Goal: Task Accomplishment & Management: Use online tool/utility

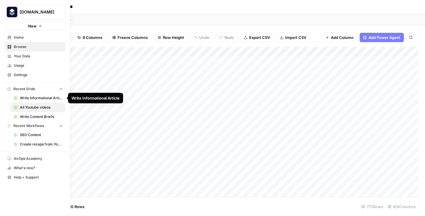
click at [28, 134] on span "SEO Content" at bounding box center [41, 134] width 43 height 5
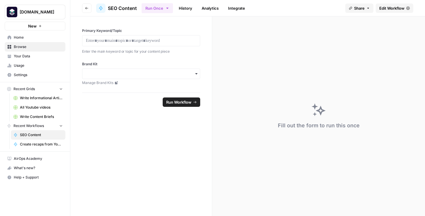
click at [43, 110] on span "All Youtube videos" at bounding box center [41, 107] width 43 height 5
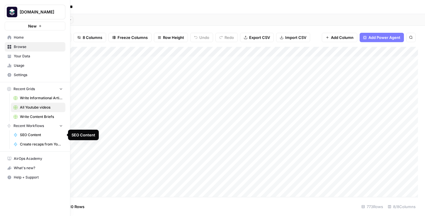
click at [31, 134] on span "SEO Content" at bounding box center [41, 134] width 43 height 5
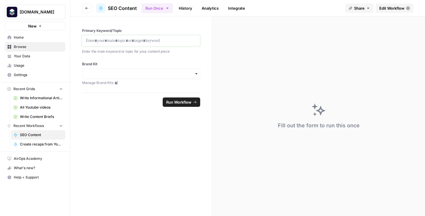
click at [130, 38] on p at bounding box center [141, 41] width 110 height 6
click at [395, 8] on span "Edit Workflow" at bounding box center [391, 8] width 25 height 6
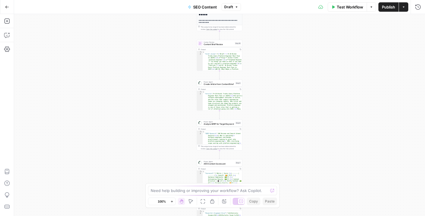
click at [8, 7] on icon "button" at bounding box center [7, 7] width 4 height 4
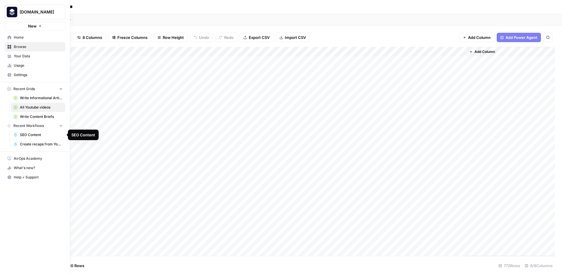
click at [28, 133] on span "SEO Content" at bounding box center [41, 134] width 43 height 5
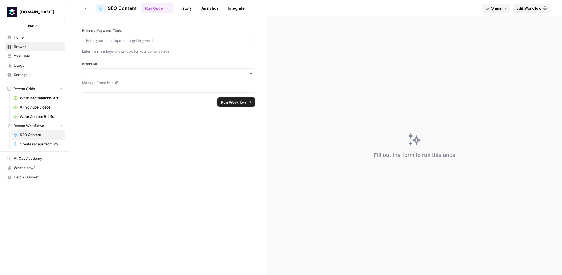
click at [424, 10] on span "Edit Workflow" at bounding box center [529, 8] width 25 height 6
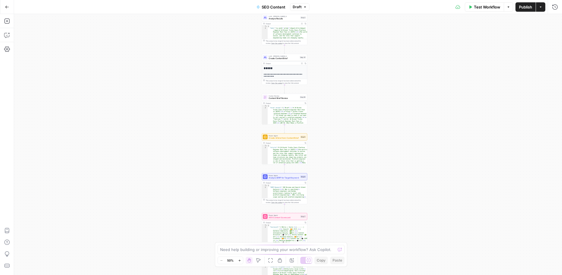
click at [355, 100] on div "Workflow Set Inputs Inputs Integration Initial Progress Update Step 22 Output C…" at bounding box center [288, 144] width 548 height 261
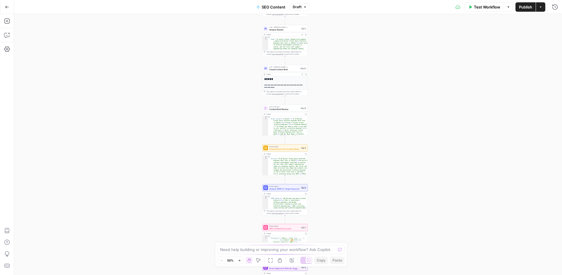
click at [343, 114] on div "Workflow Set Inputs Inputs Integration Initial Progress Update Step 22 Output C…" at bounding box center [288, 144] width 548 height 261
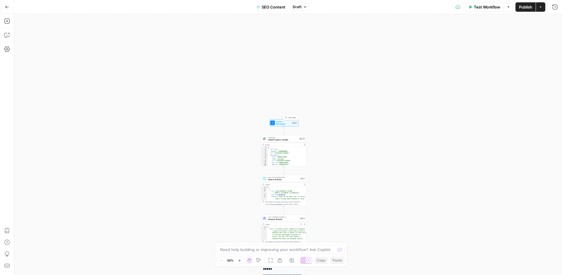
click at [276, 123] on span "Set Inputs" at bounding box center [283, 124] width 15 height 3
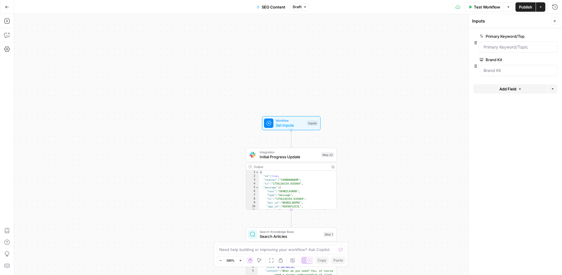
click at [421, 158] on div "Workflow Set Inputs Inputs Integration Initial Progress Update Step 22 Output C…" at bounding box center [288, 144] width 548 height 261
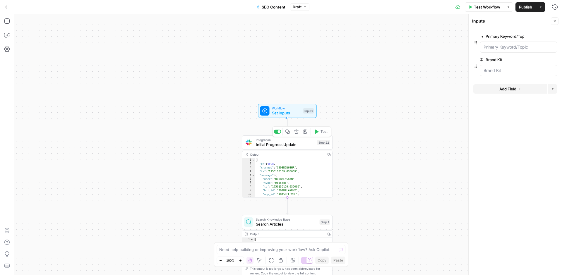
click at [275, 147] on span "Initial Progress Update" at bounding box center [285, 145] width 59 height 6
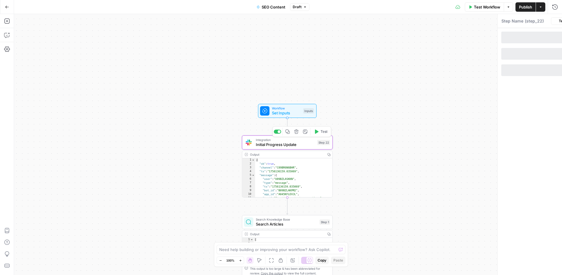
type textarea "Initial Progress Update"
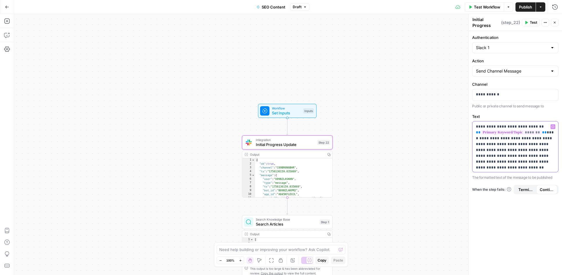
click at [424, 125] on p "**********" at bounding box center [515, 147] width 79 height 47
click at [424, 141] on p "**********" at bounding box center [515, 147] width 79 height 47
click at [424, 127] on icon "button" at bounding box center [553, 126] width 3 height 3
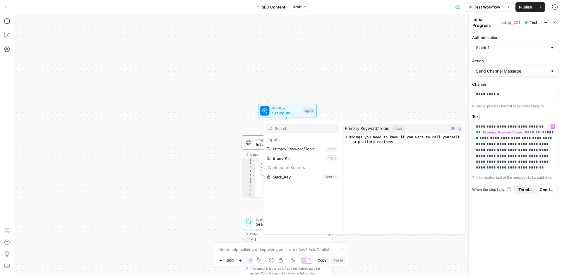
click at [365, 104] on div "Workflow Set Inputs Inputs Integration Initial Progress Update Step 22 Output C…" at bounding box center [288, 144] width 548 height 261
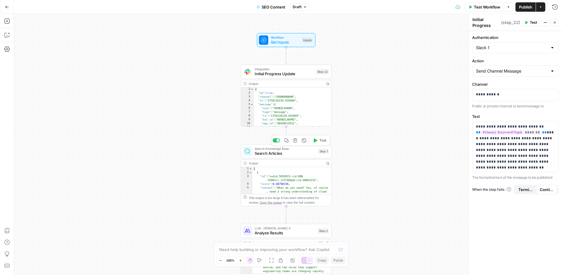
click at [263, 155] on span "Search Articles" at bounding box center [285, 154] width 61 height 6
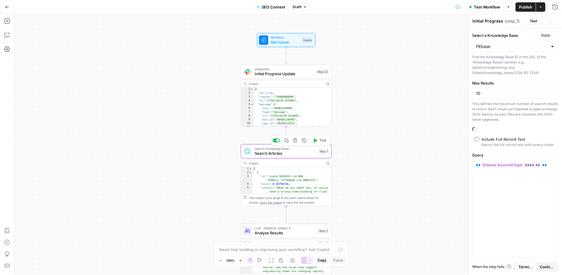
type textarea "Search Articles"
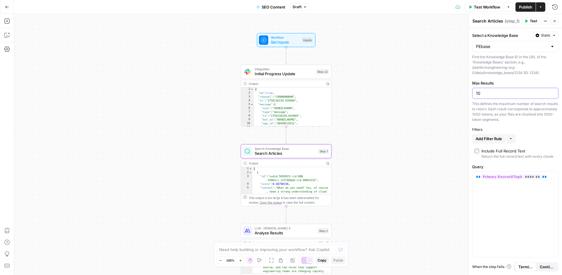
click at [424, 94] on input "10" at bounding box center [515, 93] width 79 height 6
click at [424, 204] on div "** ******* **" at bounding box center [516, 215] width 86 height 86
click at [424, 177] on div "** ******* **" at bounding box center [516, 215] width 86 height 86
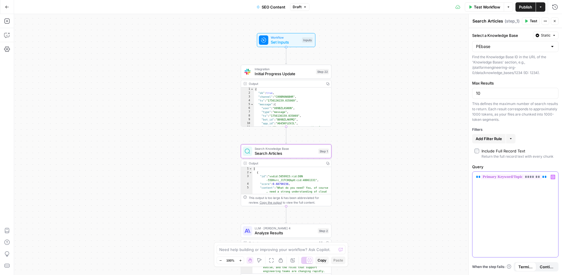
click at [424, 193] on div "** ******* **" at bounding box center [516, 215] width 86 height 86
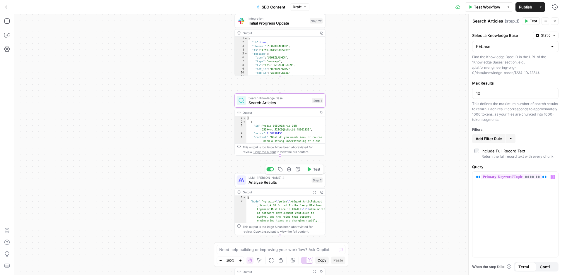
click at [274, 181] on span "Analyze Results" at bounding box center [279, 183] width 61 height 6
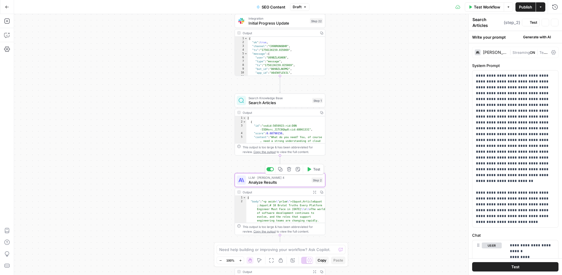
type textarea "Analyze Results"
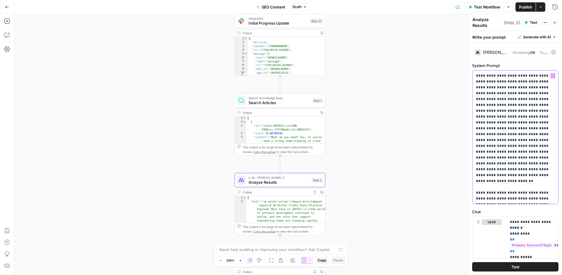
drag, startPoint x: 477, startPoint y: 76, endPoint x: 494, endPoint y: 109, distance: 37.3
click at [424, 109] on p "**********" at bounding box center [515, 137] width 79 height 129
drag, startPoint x: 485, startPoint y: 76, endPoint x: 502, endPoint y: 82, distance: 18.3
click at [424, 82] on p "**********" at bounding box center [515, 137] width 79 height 129
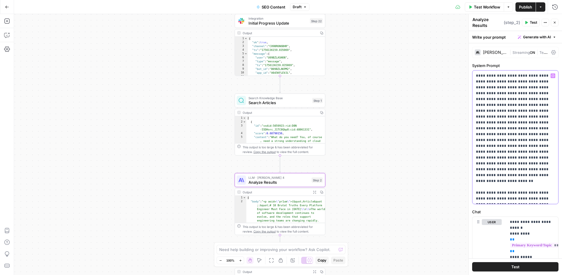
click at [424, 82] on p "**********" at bounding box center [515, 137] width 79 height 129
click at [424, 84] on p "**********" at bounding box center [515, 137] width 79 height 129
drag, startPoint x: 517, startPoint y: 88, endPoint x: 519, endPoint y: 125, distance: 36.7
click at [424, 125] on p "**********" at bounding box center [515, 137] width 79 height 129
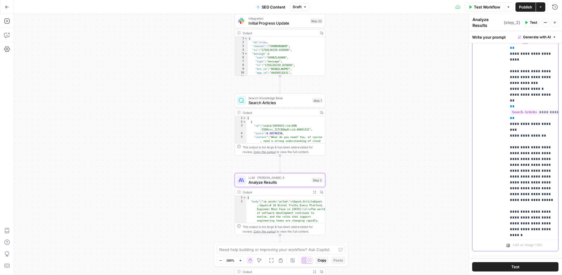
scroll to position [228, 0]
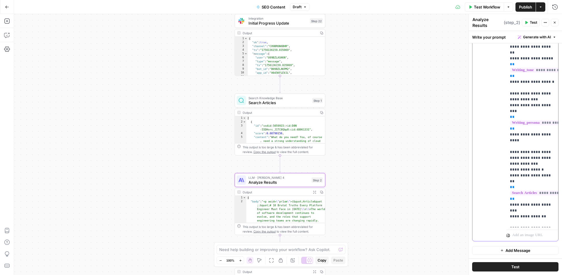
scroll to position [0, 0]
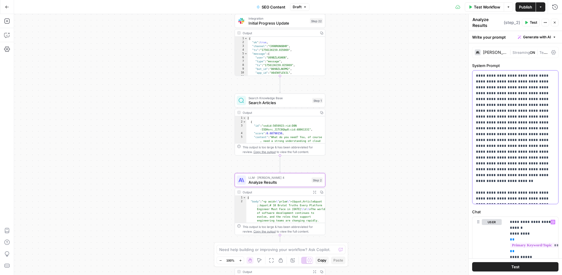
click at [424, 106] on p "**********" at bounding box center [515, 137] width 79 height 129
click at [312, 231] on textarea at bounding box center [277, 250] width 117 height 6
type textarea "I'm not super happy with step 2, I fell"
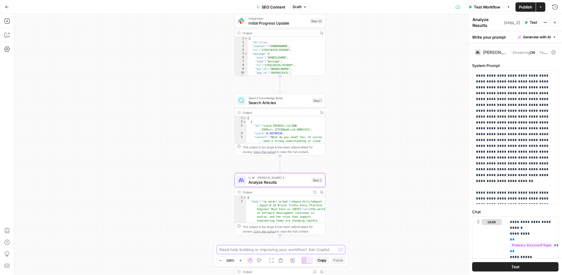
click at [301, 231] on textarea at bounding box center [277, 250] width 117 height 6
click at [411, 229] on div "Workflow Set Inputs Inputs Integration Initial Progress Update Step 22 Output C…" at bounding box center [288, 144] width 548 height 261
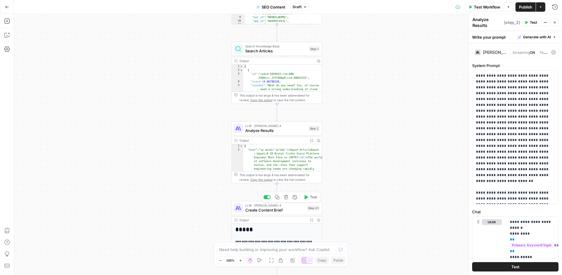
click at [263, 211] on span "Create Content Brief" at bounding box center [274, 210] width 59 height 6
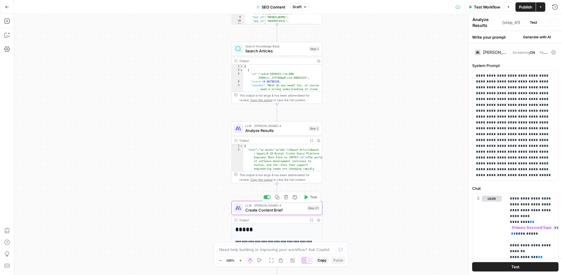
type textarea "Create Content Brief"
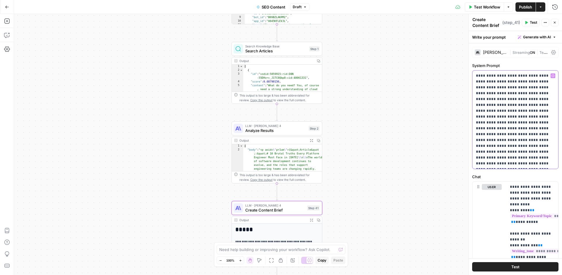
drag, startPoint x: 495, startPoint y: 79, endPoint x: 509, endPoint y: 87, distance: 16.4
click at [424, 87] on p "**********" at bounding box center [515, 120] width 79 height 94
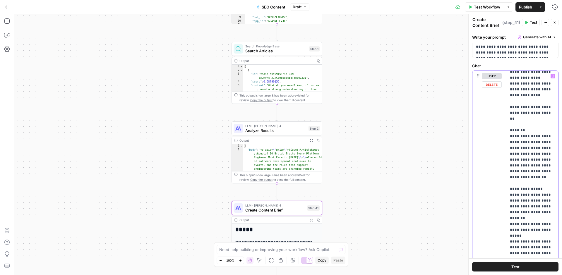
scroll to position [293, 0]
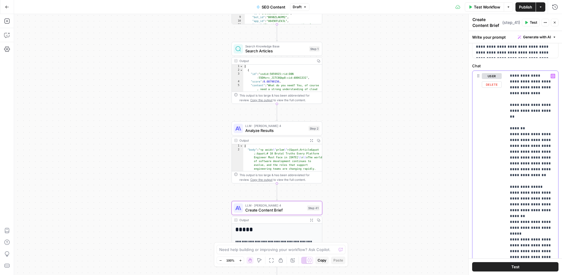
drag, startPoint x: 508, startPoint y: 112, endPoint x: 514, endPoint y: 163, distance: 52.2
click at [424, 163] on div "**********" at bounding box center [533, 190] width 52 height 239
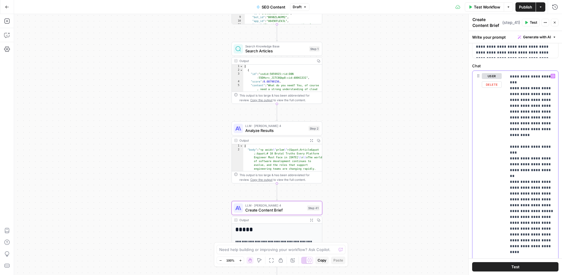
scroll to position [926, 0]
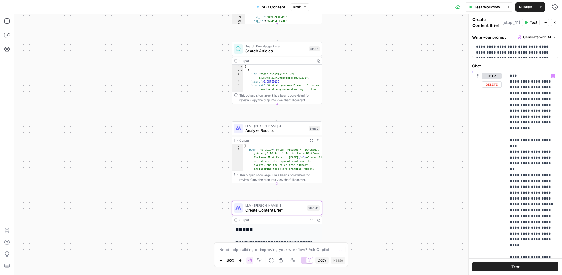
drag, startPoint x: 508, startPoint y: 191, endPoint x: 532, endPoint y: 230, distance: 45.4
click at [424, 230] on div "**********" at bounding box center [533, 190] width 52 height 239
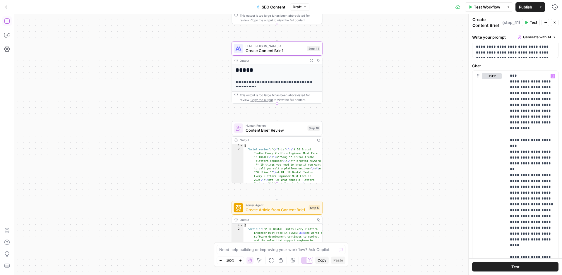
click at [8, 19] on icon "button" at bounding box center [7, 21] width 6 height 6
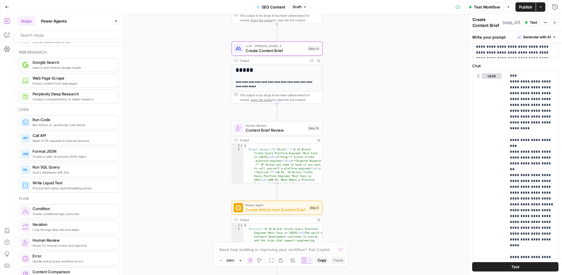
scroll to position [0, 0]
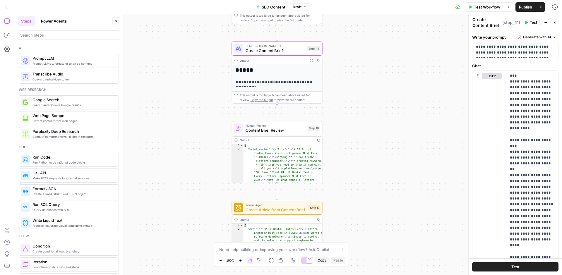
click at [60, 16] on header "Steps Power Agents Close" at bounding box center [69, 28] width 110 height 28
click at [59, 20] on button "Power Agents" at bounding box center [53, 20] width 33 height 9
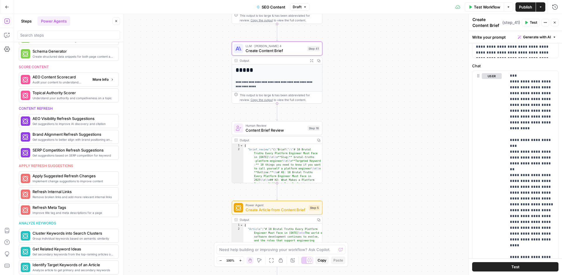
scroll to position [188, 0]
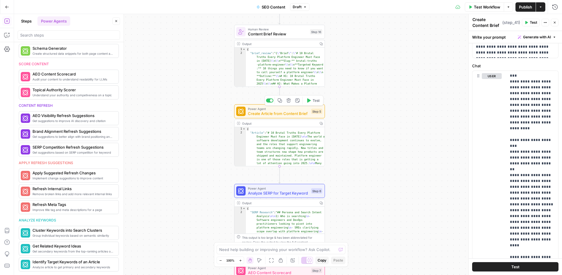
click at [190, 170] on div "Workflow Set Inputs Inputs Integration Initial Progress Update Step 22 Output C…" at bounding box center [288, 144] width 548 height 261
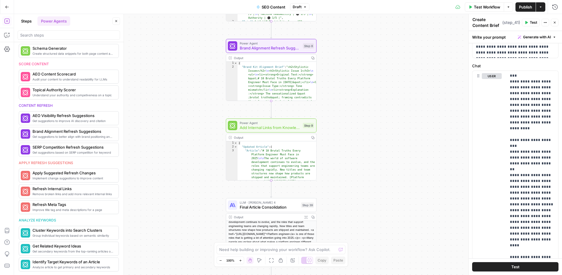
scroll to position [35, 0]
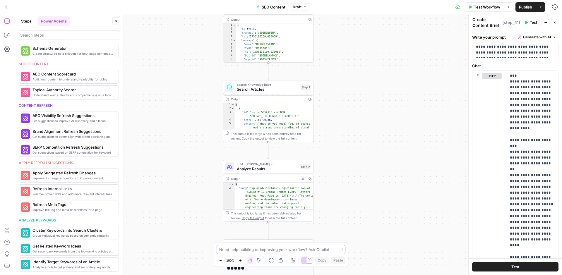
click at [276, 231] on textarea at bounding box center [277, 250] width 117 height 6
click at [256, 231] on textarea at bounding box center [277, 250] width 117 height 6
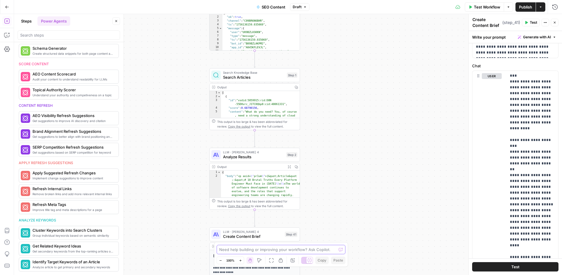
click at [264, 231] on textarea at bounding box center [277, 250] width 117 height 6
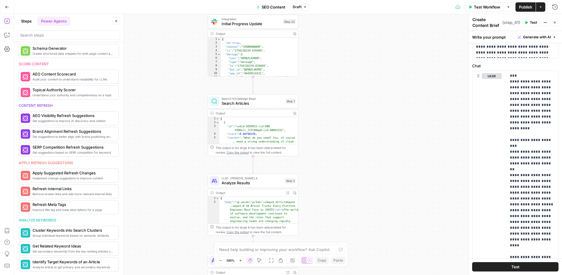
click at [256, 231] on div "Need help building or improving your workflow? Ask Copilot." at bounding box center [281, 249] width 129 height 9
type textarea "After the search articles node, step 1, I want to add a human review to select …"
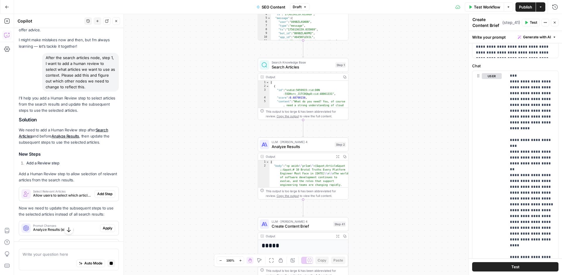
scroll to position [49, 0]
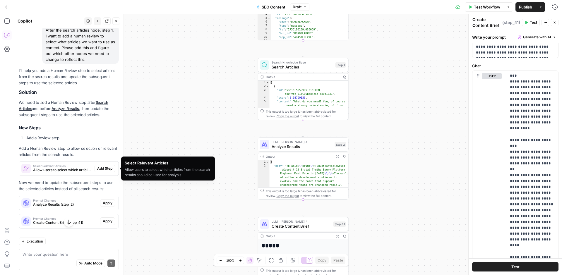
click at [104, 168] on span "Add Step" at bounding box center [104, 168] width 15 height 5
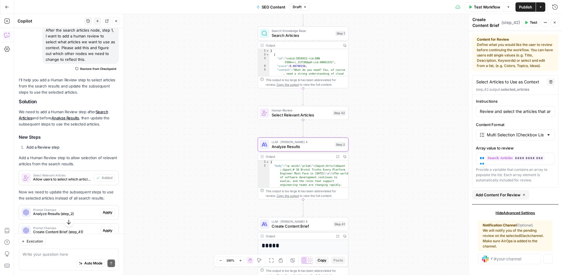
type textarea "Select Relevant Articles"
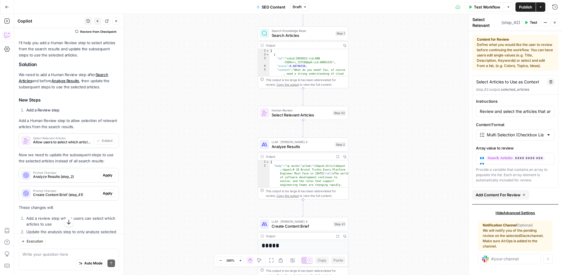
scroll to position [88, 0]
click at [111, 176] on span "Apply" at bounding box center [108, 174] width 10 height 5
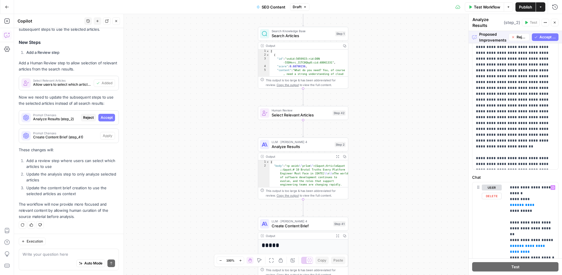
scroll to position [0, 0]
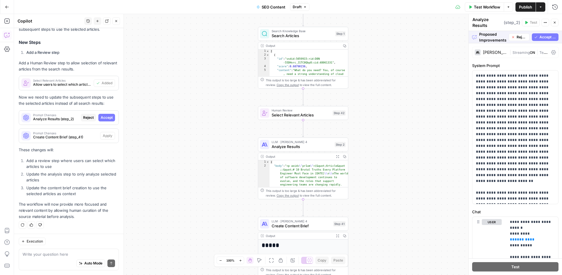
click at [424, 37] on span "Accept All" at bounding box center [548, 37] width 17 height 5
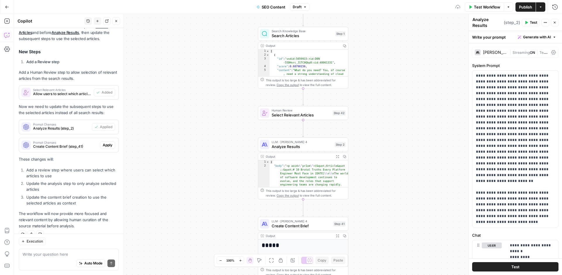
scroll to position [144, 0]
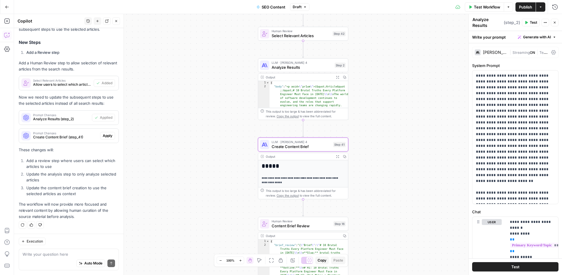
click at [109, 134] on span "Apply" at bounding box center [108, 135] width 10 height 5
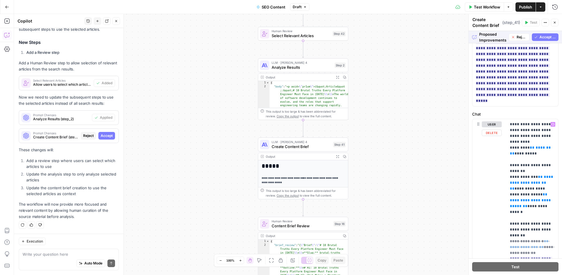
scroll to position [0, 0]
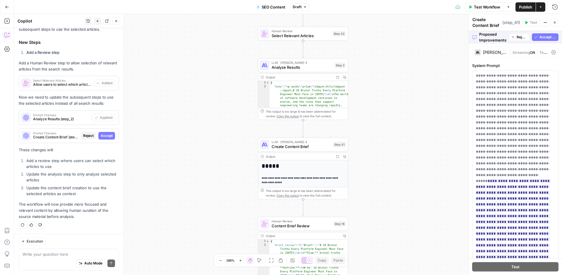
click at [424, 34] on button "Accept All" at bounding box center [545, 37] width 27 height 8
click at [424, 37] on div "Proposed Improvements Reject Accept All" at bounding box center [515, 37] width 93 height 12
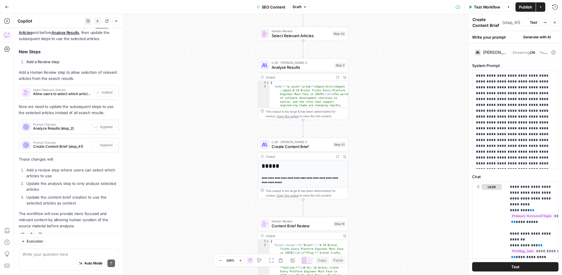
scroll to position [144, 0]
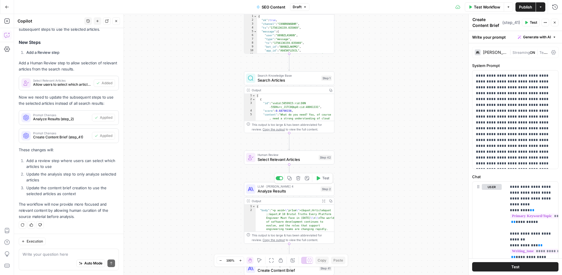
click at [286, 191] on span "Analyze Results" at bounding box center [288, 191] width 61 height 6
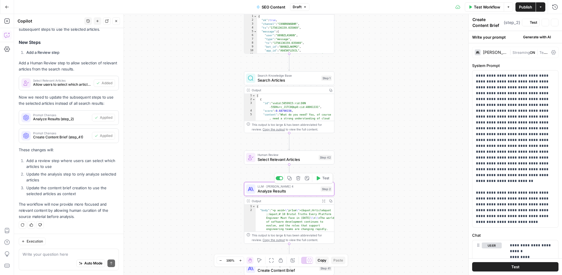
type textarea "Analyze Results"
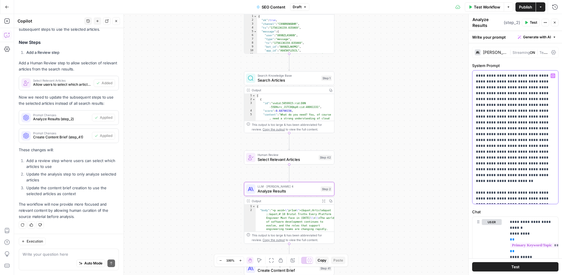
drag, startPoint x: 479, startPoint y: 82, endPoint x: 502, endPoint y: 146, distance: 67.8
click at [424, 146] on p "**********" at bounding box center [515, 137] width 79 height 129
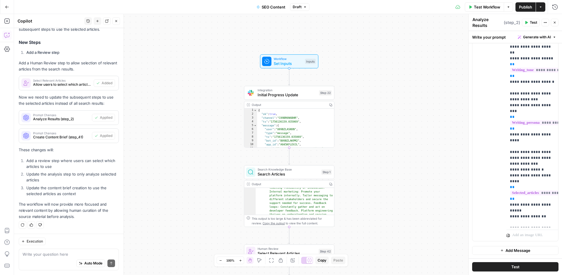
scroll to position [243, 0]
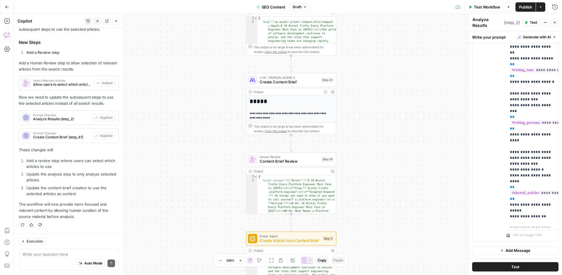
click at [278, 85] on span "Create Content Brief" at bounding box center [289, 82] width 59 height 6
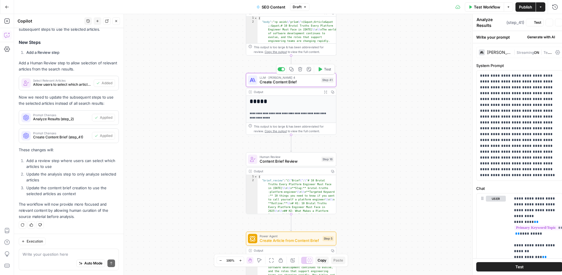
type textarea "Create Content Brief"
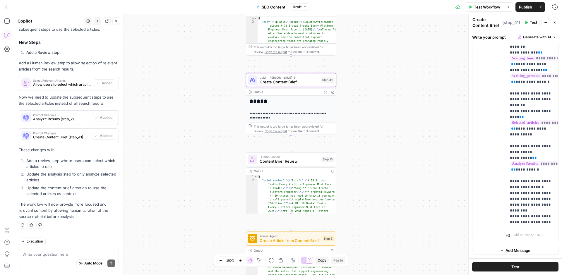
scroll to position [0, 0]
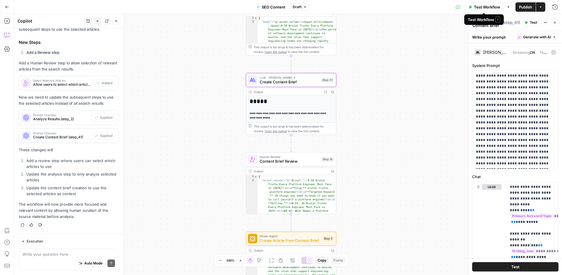
click at [424, 6] on span "Test Workflow" at bounding box center [487, 7] width 26 height 6
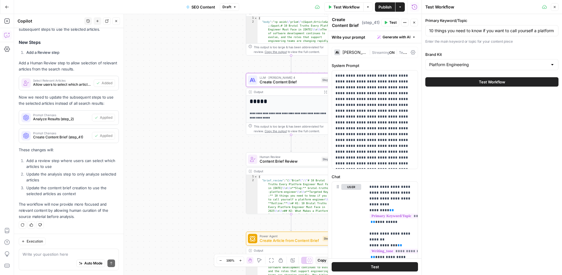
click at [424, 81] on button "Test Workflow" at bounding box center [491, 81] width 133 height 9
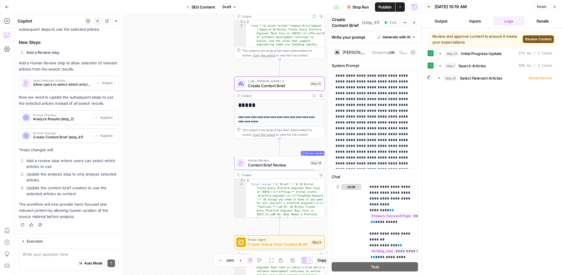
click at [424, 38] on span "Review Content" at bounding box center [538, 39] width 26 height 5
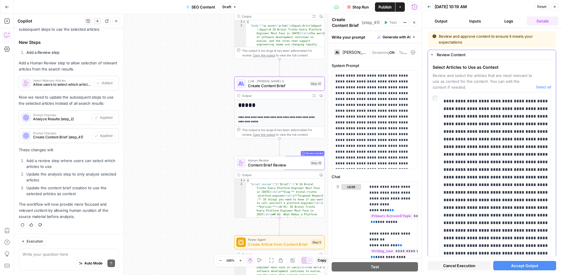
scroll to position [406, 0]
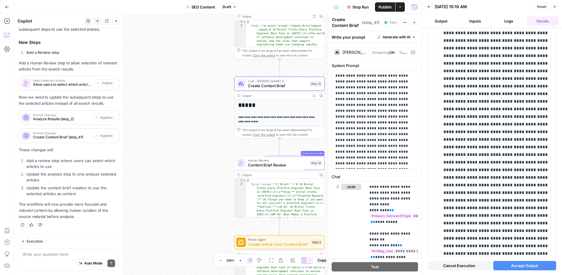
scroll to position [1385, 0]
click at [39, 231] on div "Write your question here Auto Mode Send" at bounding box center [69, 260] width 100 height 22
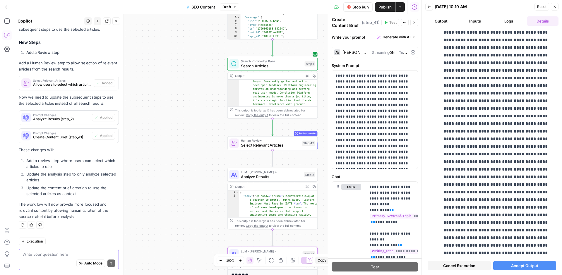
click at [43, 231] on textarea at bounding box center [69, 255] width 93 height 6
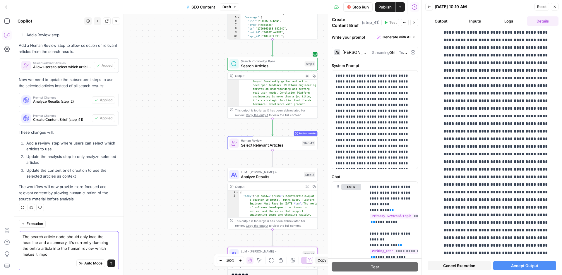
scroll to position [162, 0]
type textarea "The search article node should only load the headline and a summary, it's curre…"
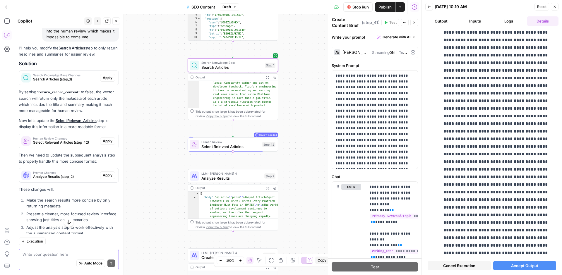
scroll to position [296, 0]
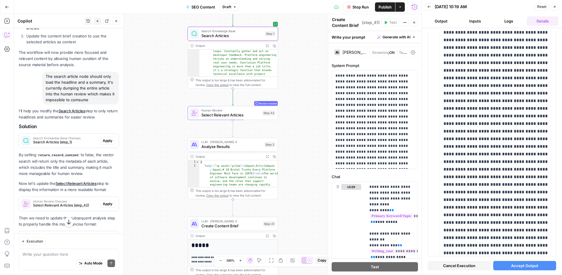
click at [107, 141] on span "Apply" at bounding box center [108, 140] width 10 height 5
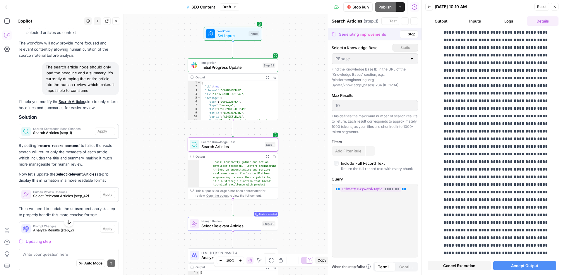
scroll to position [287, 0]
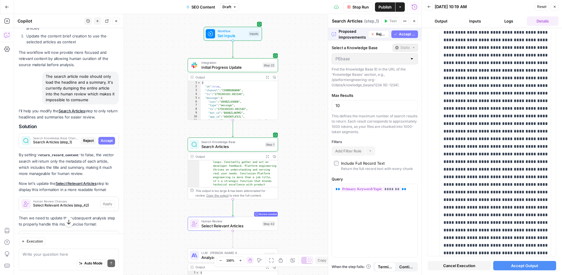
click at [109, 142] on span "Accept" at bounding box center [107, 140] width 12 height 5
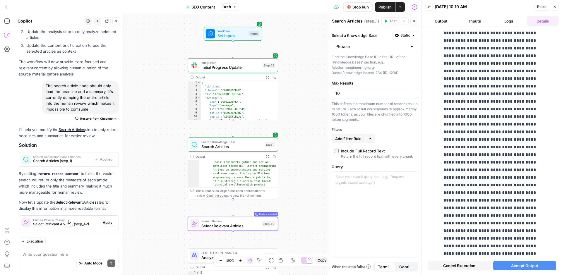
click at [105, 220] on span "Apply" at bounding box center [108, 222] width 10 height 5
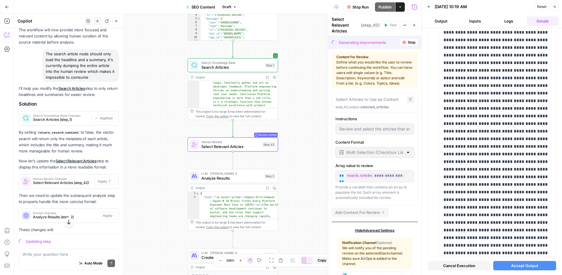
scroll to position [0, 0]
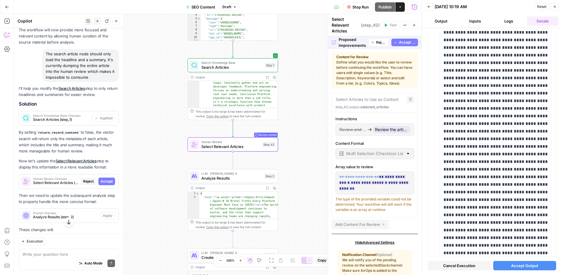
click at [401, 45] on button "Accept All" at bounding box center [405, 43] width 27 height 8
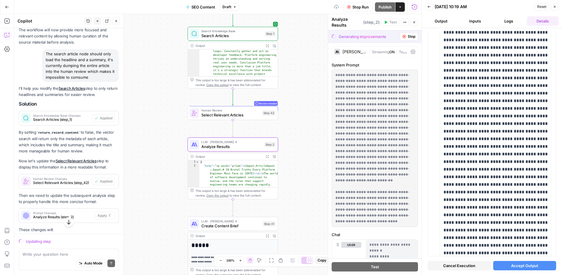
scroll to position [1385, 0]
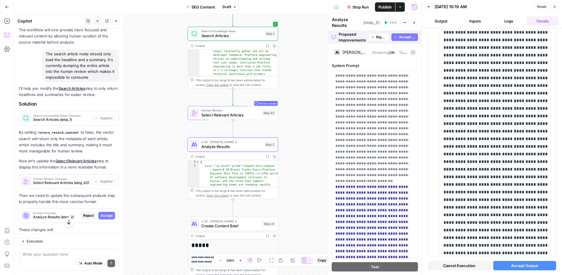
click at [110, 215] on span "Accept" at bounding box center [107, 215] width 12 height 5
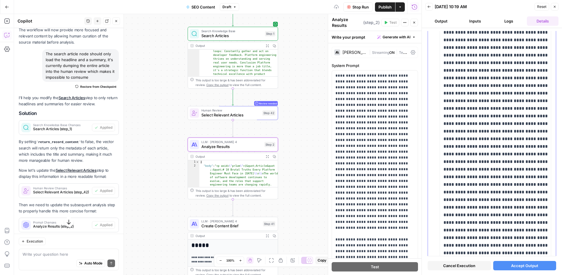
click at [355, 5] on span "Stop Run" at bounding box center [361, 7] width 16 height 6
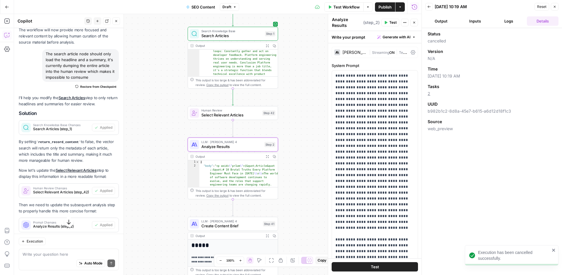
click at [354, 5] on span "Test Workflow" at bounding box center [347, 7] width 26 height 6
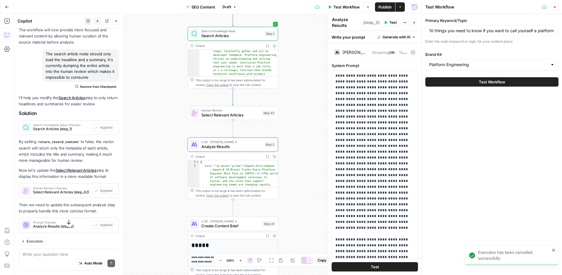
click at [424, 82] on button "Test Workflow" at bounding box center [491, 81] width 133 height 9
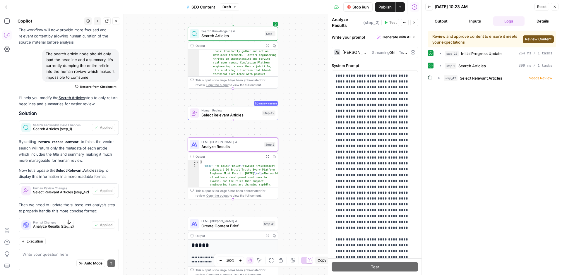
click at [424, 39] on span "Review Content" at bounding box center [538, 39] width 26 height 5
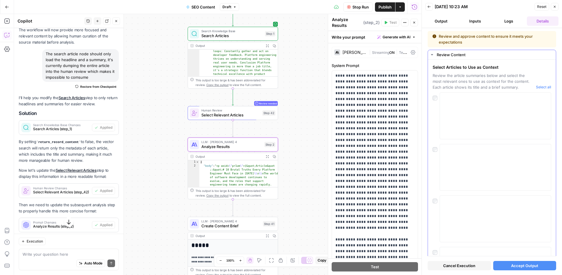
click at [424, 103] on div at bounding box center [492, 116] width 119 height 47
click at [424, 102] on textarea at bounding box center [496, 116] width 104 height 42
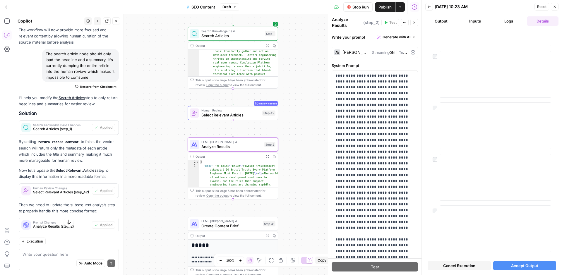
scroll to position [83, 0]
click at [424, 231] on span "Cancel Execution" at bounding box center [459, 266] width 32 height 6
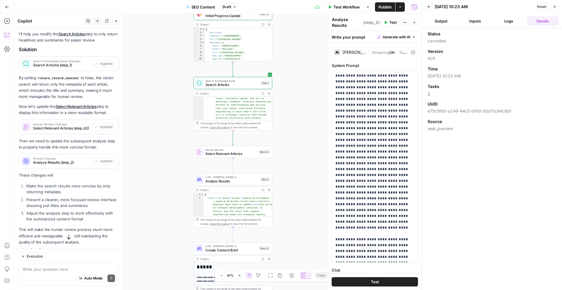
scroll to position [393, 0]
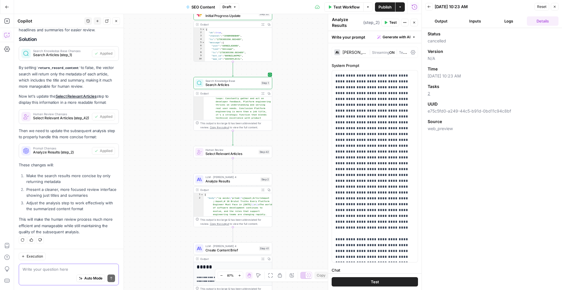
click at [64, 270] on textarea at bounding box center [69, 270] width 93 height 6
type textarea "Now the review step has no input."
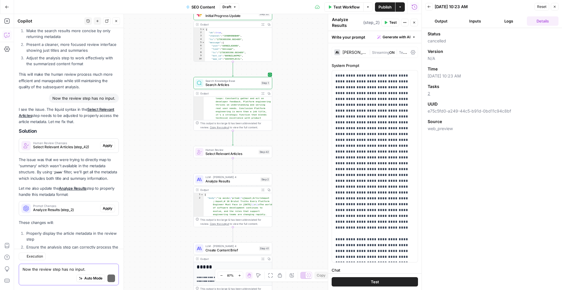
scroll to position [576, 0]
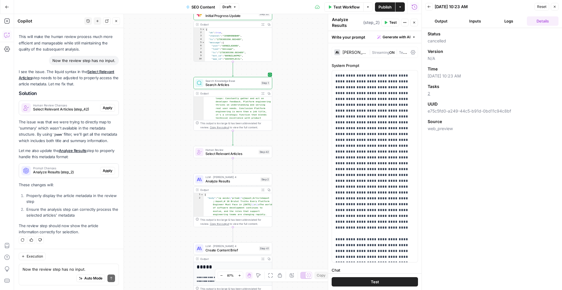
click at [6, 8] on icon "button" at bounding box center [7, 7] width 4 height 4
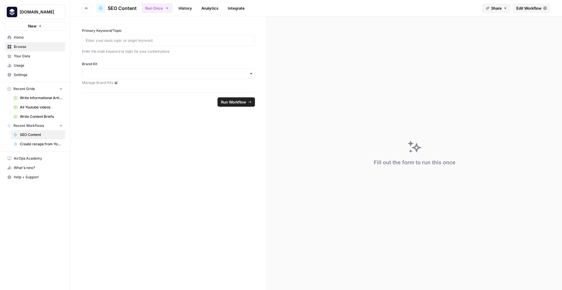
click at [42, 134] on span "SEO Content" at bounding box center [41, 134] width 43 height 5
click at [88, 8] on icon "button" at bounding box center [87, 8] width 4 height 4
click at [31, 39] on span "Home" at bounding box center [38, 37] width 49 height 5
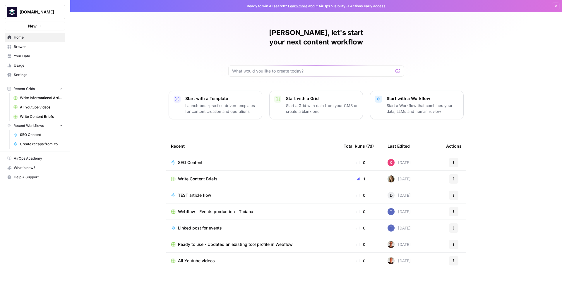
click at [454, 162] on icon "button" at bounding box center [454, 162] width 1 height 1
click at [468, 208] on button "Duplicate" at bounding box center [482, 205] width 60 height 8
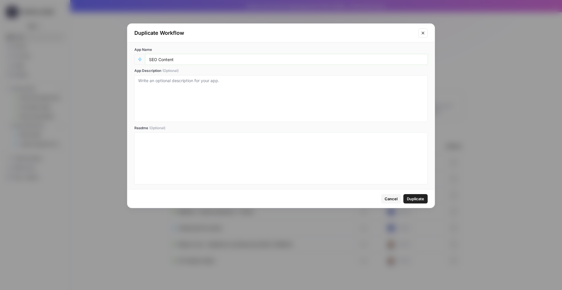
click at [188, 59] on input "SEO Content" at bounding box center [286, 59] width 275 height 5
type input "SEO Content _It2"
click at [414, 203] on button "Duplicate" at bounding box center [416, 198] width 24 height 9
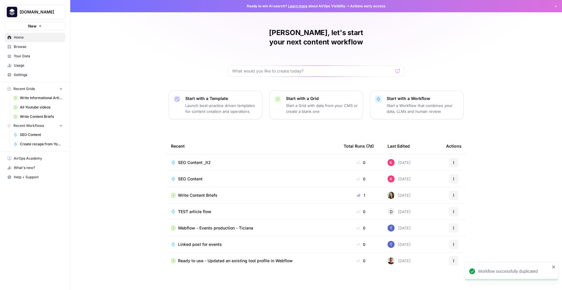
click at [232, 160] on div "SEO Content _It2" at bounding box center [252, 163] width 163 height 6
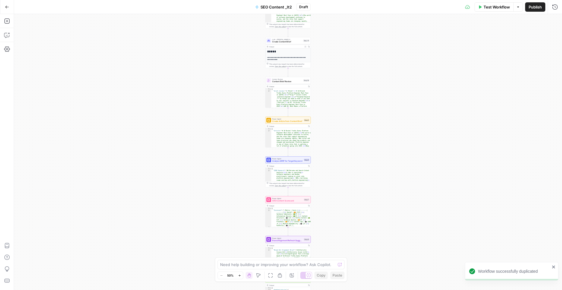
click at [188, 111] on div "Workflow Set Inputs Inputs Integration Initial Progress Update Step 22 Output E…" at bounding box center [288, 152] width 548 height 276
